Goal: Use online tool/utility: Utilize a website feature to perform a specific function

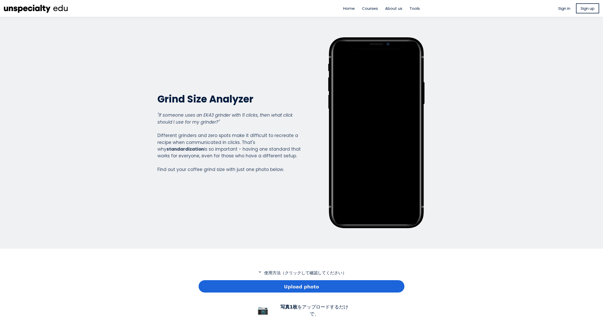
scroll to position [372, 206]
click at [301, 288] on span "Upload photo" at bounding box center [301, 286] width 35 height 7
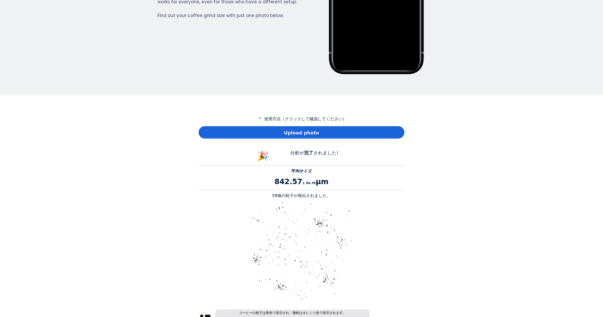
scroll to position [154, 0]
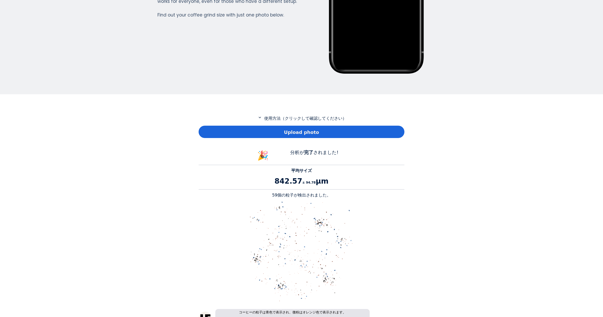
click at [277, 195] on p "59個の粒子が検出されました。" at bounding box center [302, 195] width 206 height 6
copy p "59"
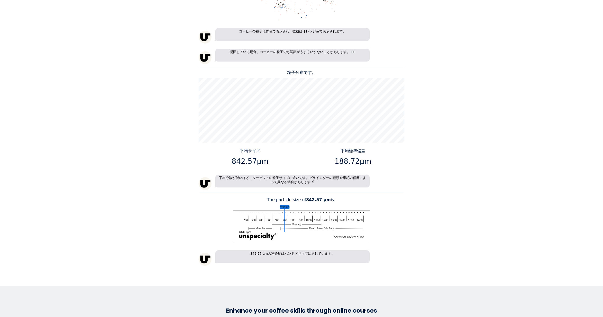
scroll to position [438, 0]
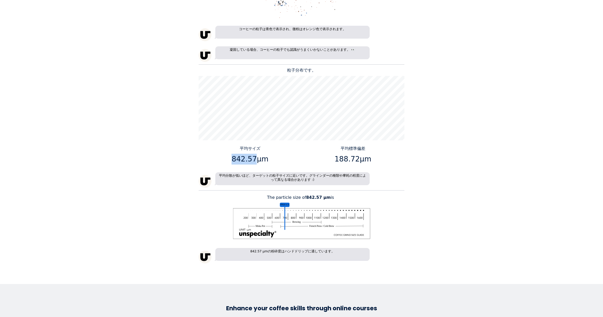
drag, startPoint x: 253, startPoint y: 159, endPoint x: 226, endPoint y: 160, distance: 27.3
click at [226, 160] on p "842.57μm" at bounding box center [250, 159] width 99 height 11
click at [239, 160] on p "842.57μm" at bounding box center [250, 159] width 99 height 11
drag, startPoint x: 253, startPoint y: 159, endPoint x: 233, endPoint y: 161, distance: 20.5
click at [233, 161] on p "842.57μm" at bounding box center [250, 159] width 99 height 11
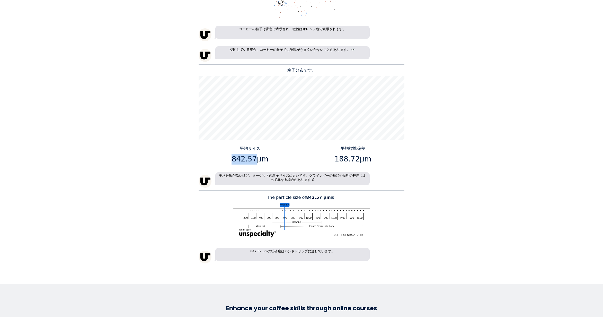
copy p "842.57"
drag, startPoint x: 357, startPoint y: 158, endPoint x: 336, endPoint y: 158, distance: 20.9
click at [336, 158] on p "188.72μm" at bounding box center [353, 159] width 99 height 11
copy p "188.72"
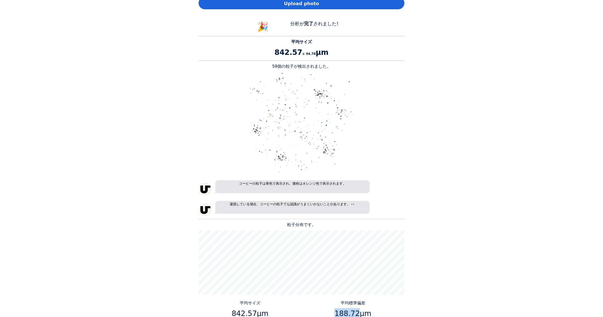
scroll to position [206, 0]
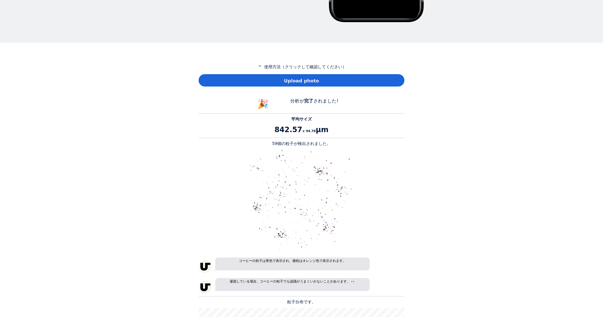
click at [222, 82] on div "Upload photo" at bounding box center [302, 80] width 206 height 12
click at [277, 145] on p "77個の粒子が検出されました。" at bounding box center [302, 144] width 206 height 6
copy p "77"
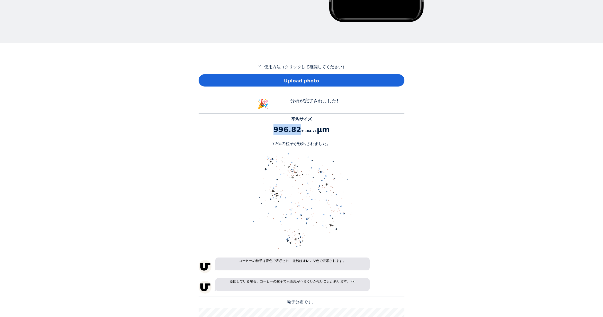
drag, startPoint x: 297, startPoint y: 129, endPoint x: 278, endPoint y: 129, distance: 19.3
click at [278, 129] on p "996.82 ± 104.71 μm" at bounding box center [302, 129] width 206 height 11
copy p "996.82"
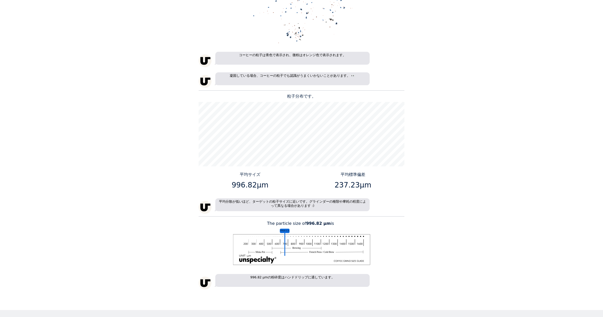
scroll to position [412, 0]
drag, startPoint x: 254, startPoint y: 185, endPoint x: 234, endPoint y: 185, distance: 20.1
click at [234, 185] on p "996.82μm" at bounding box center [250, 184] width 99 height 11
copy p "996.82"
drag, startPoint x: 355, startPoint y: 184, endPoint x: 338, endPoint y: 187, distance: 17.7
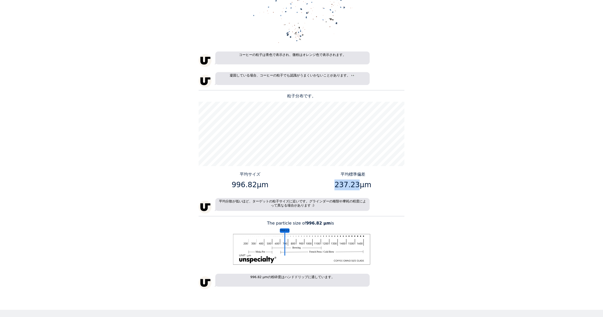
click at [338, 187] on p "237.23μm" at bounding box center [353, 184] width 99 height 11
copy p "237.23"
